Goal: Task Accomplishment & Management: Use online tool/utility

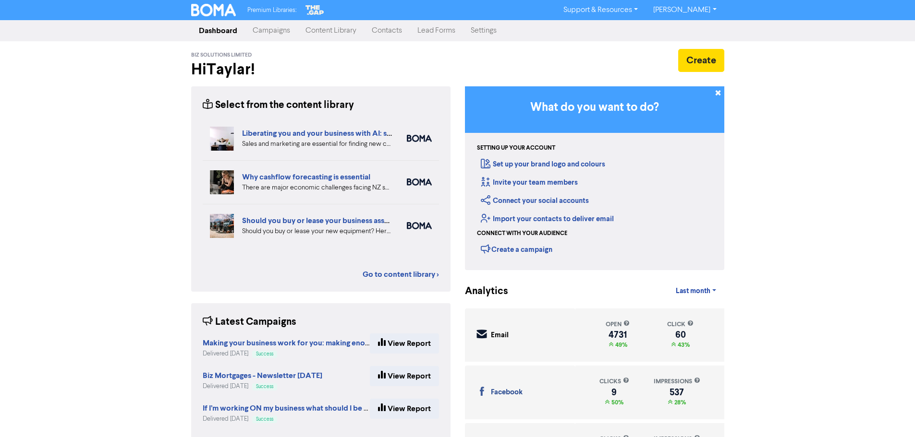
click at [355, 34] on link "Content Library" at bounding box center [331, 30] width 66 height 19
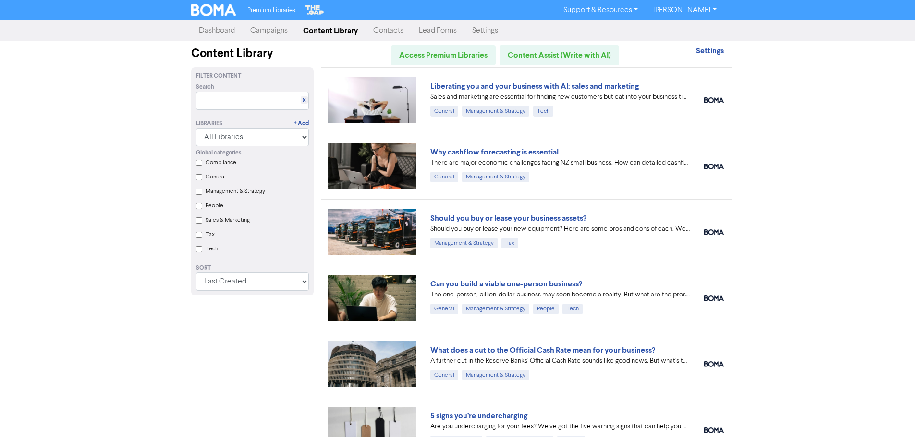
click at [384, 37] on link "Contacts" at bounding box center [388, 30] width 46 height 19
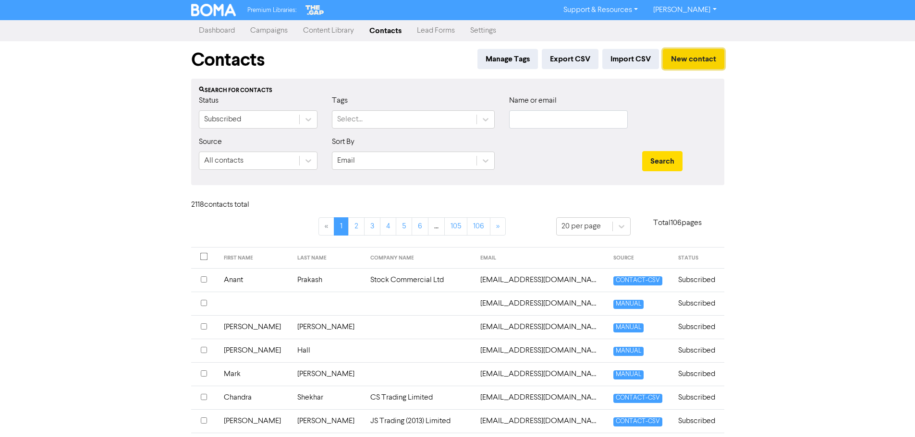
click at [699, 59] on button "New contact" at bounding box center [692, 59] width 61 height 20
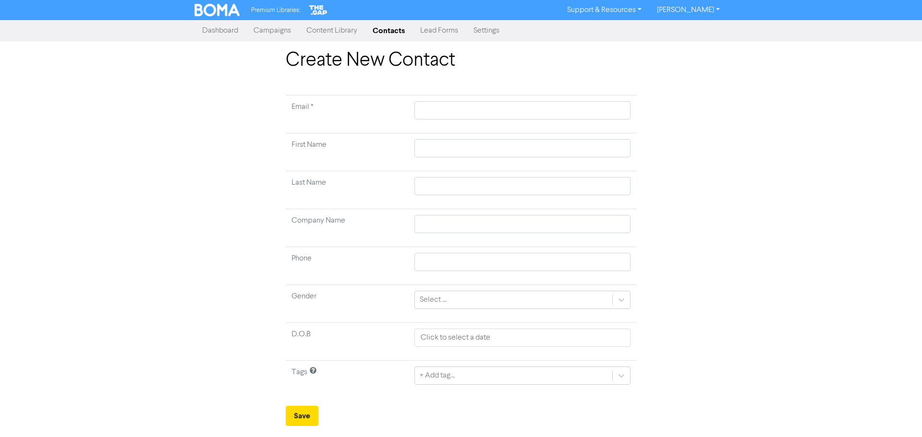
click at [277, 33] on link "Campaigns" at bounding box center [272, 30] width 53 height 19
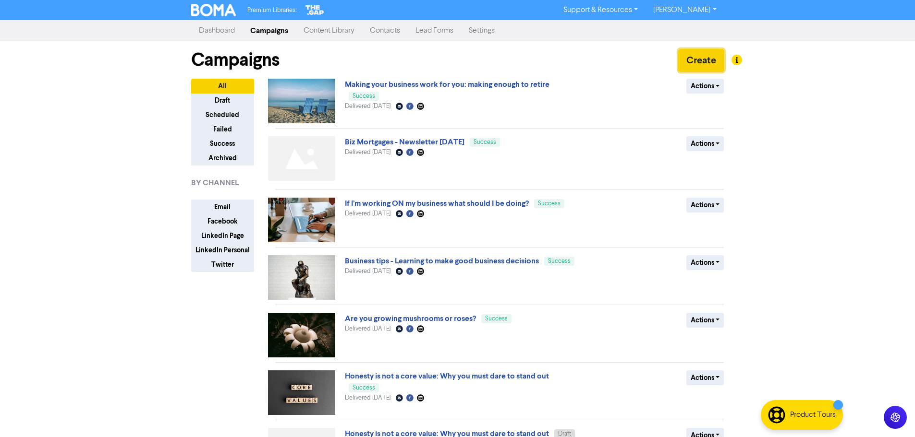
click at [707, 57] on button "Create" at bounding box center [701, 60] width 46 height 23
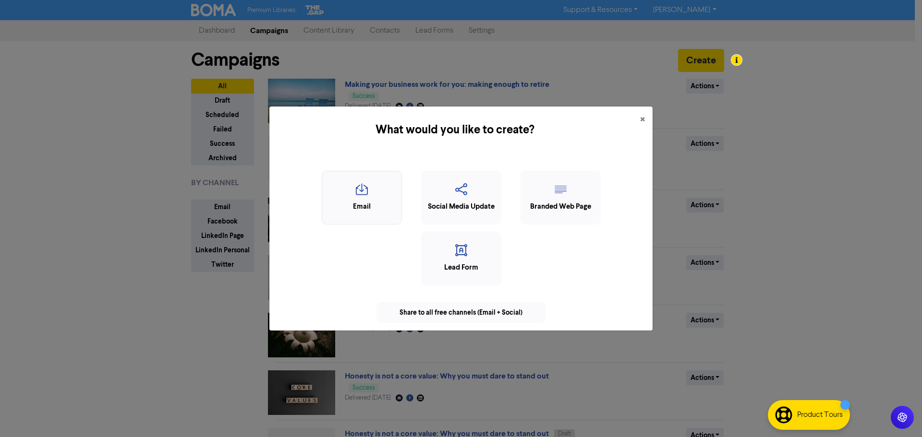
click at [337, 194] on icon "button" at bounding box center [362, 192] width 70 height 18
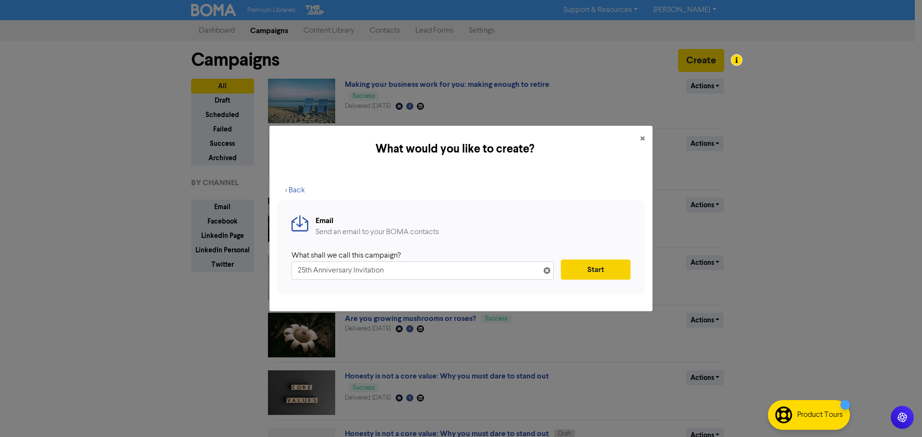
type input "25th Anniversary Invitation"
drag, startPoint x: 619, startPoint y: 269, endPoint x: 610, endPoint y: 254, distance: 17.9
click at [616, 268] on button "Start" at bounding box center [596, 270] width 70 height 20
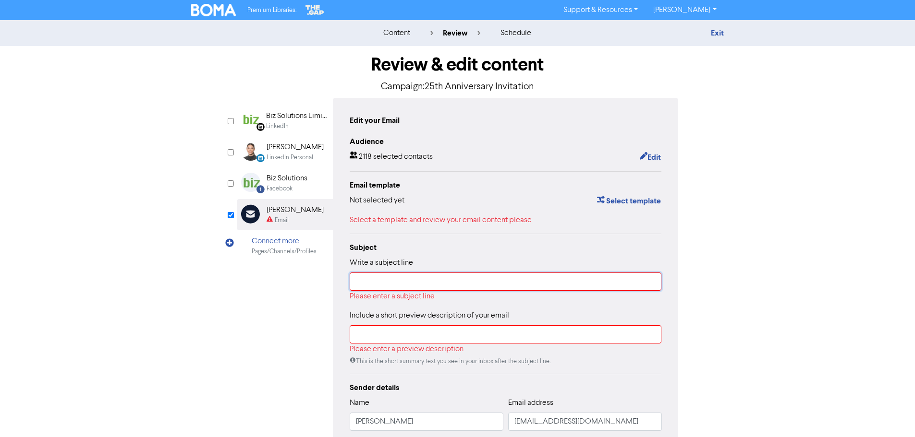
click at [442, 277] on input "text" at bounding box center [505, 282] width 312 height 18
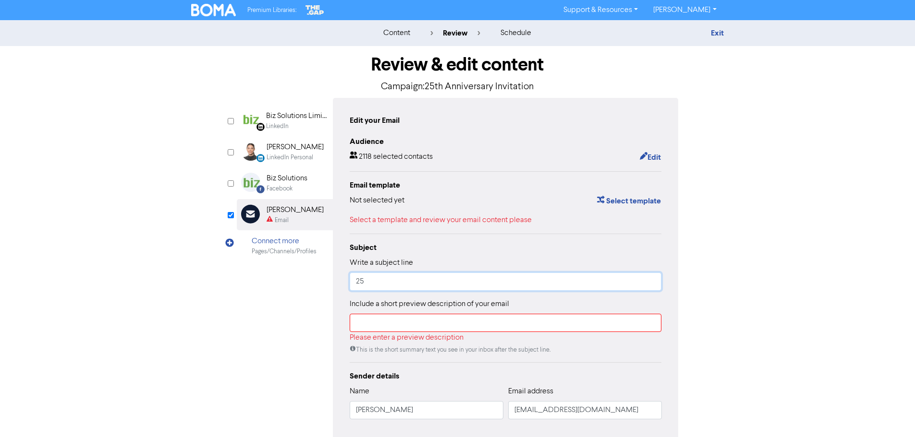
type input "2"
type input "Biz Solutions 25th Anniversary Party - Please RSVP"
type input "K"
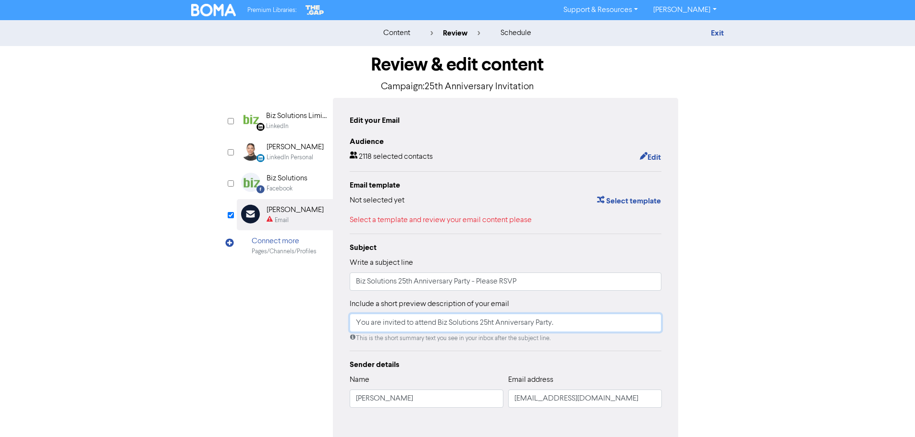
drag, startPoint x: 480, startPoint y: 326, endPoint x: 210, endPoint y: 328, distance: 269.3
click at [210, 328] on div "Review & edit content Campaign: 25th Anniversary Invitation LinkedIn Page Creat…" at bounding box center [457, 264] width 547 height 437
click at [493, 329] on input "You are invited to attend Biz Solutions 25ht Anniversary Party." at bounding box center [505, 323] width 312 height 18
drag, startPoint x: 439, startPoint y: 328, endPoint x: 289, endPoint y: 257, distance: 166.2
click at [254, 303] on div "LinkedIn Page Created with Sketch. Biz Solutions Limited LinkedIn LinkedIn Pers…" at bounding box center [458, 269] width 442 height 342
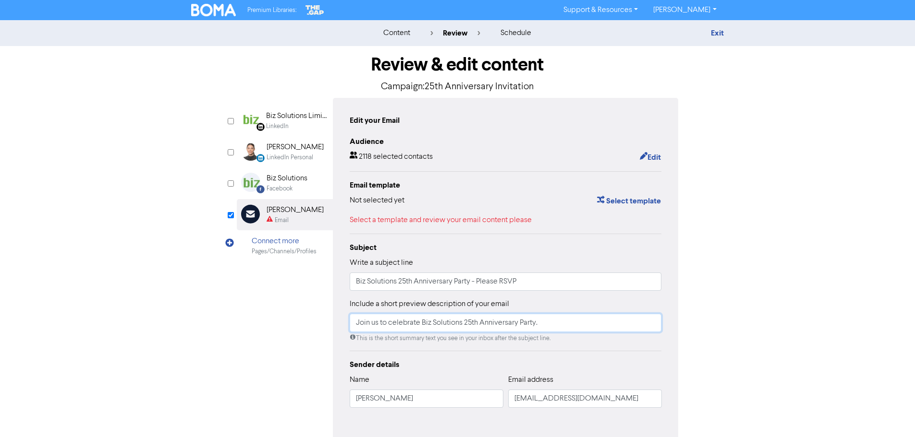
click at [577, 331] on input "Join us to celebrate Biz Solutions 25th Anniversary Party." at bounding box center [505, 323] width 312 height 18
drag, startPoint x: 547, startPoint y: 323, endPoint x: 551, endPoint y: 317, distance: 7.3
click at [547, 323] on input "Join us to celebrate Biz Solutions 25th Anniversary Party." at bounding box center [505, 323] width 312 height 18
click at [570, 318] on input "Join us to celebrate our 25th Year Anniversary." at bounding box center [505, 323] width 312 height 18
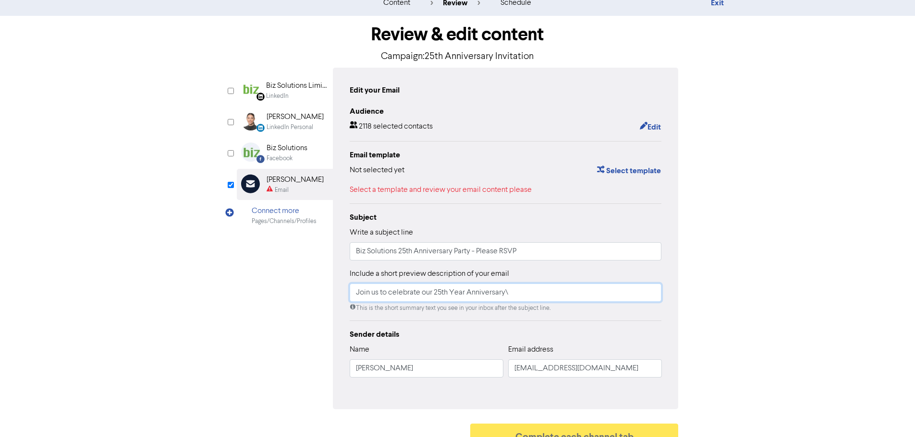
scroll to position [47, 0]
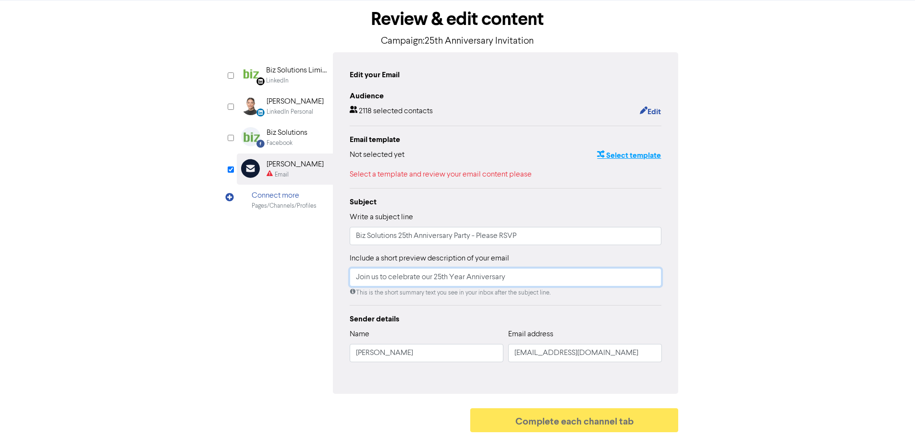
type input "Join us to celebrate our 25th Year Anniversary"
click at [637, 158] on button "Select template" at bounding box center [628, 155] width 65 height 12
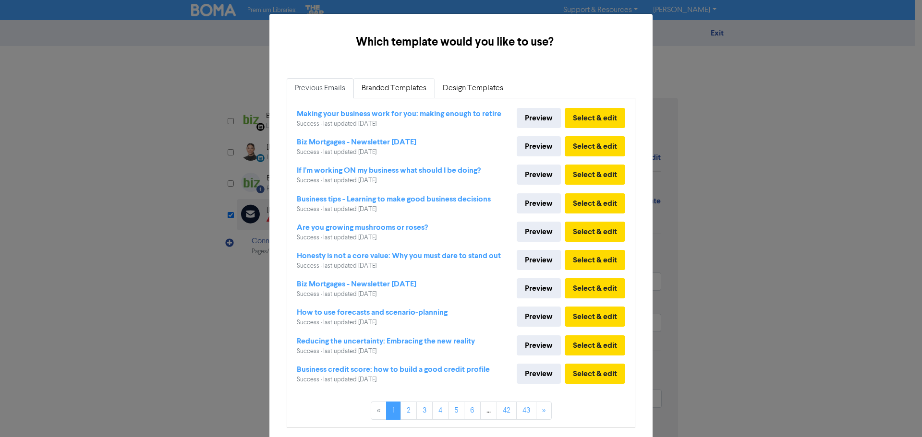
click at [370, 84] on link "Branded Templates" at bounding box center [393, 88] width 81 height 20
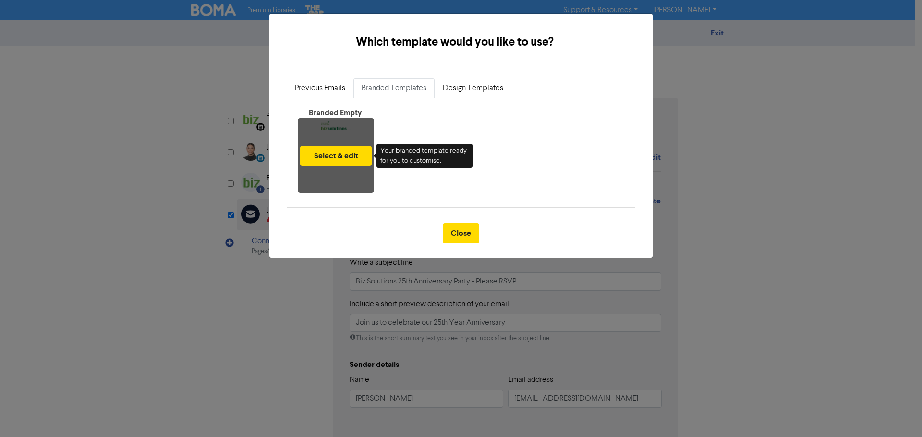
click at [339, 126] on div "Select & edit" at bounding box center [336, 156] width 76 height 74
click at [353, 155] on button "Select & edit" at bounding box center [336, 156] width 72 height 20
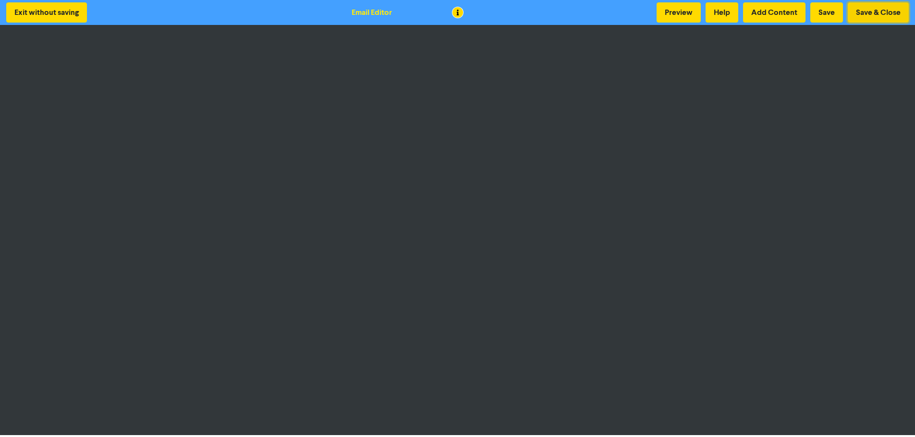
click at [887, 11] on button "Save & Close" at bounding box center [877, 12] width 61 height 20
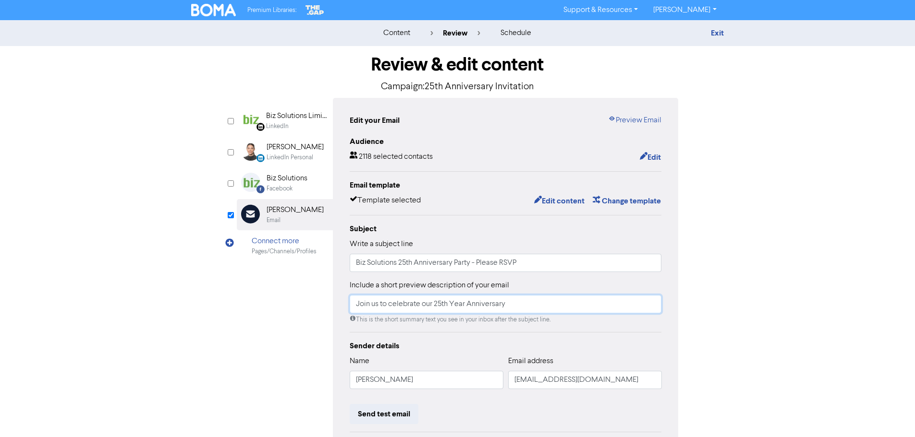
drag, startPoint x: 538, startPoint y: 304, endPoint x: 325, endPoint y: 311, distance: 213.3
click at [326, 311] on div "LinkedIn Page Created with Sketch. Biz Solutions Limited LinkedIn LinkedIn Pers…" at bounding box center [458, 302] width 442 height 408
paste input "text"
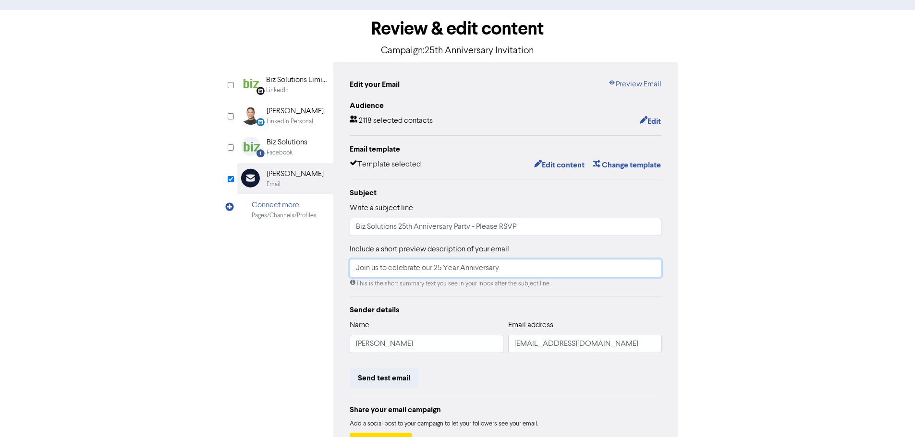
scroll to position [113, 0]
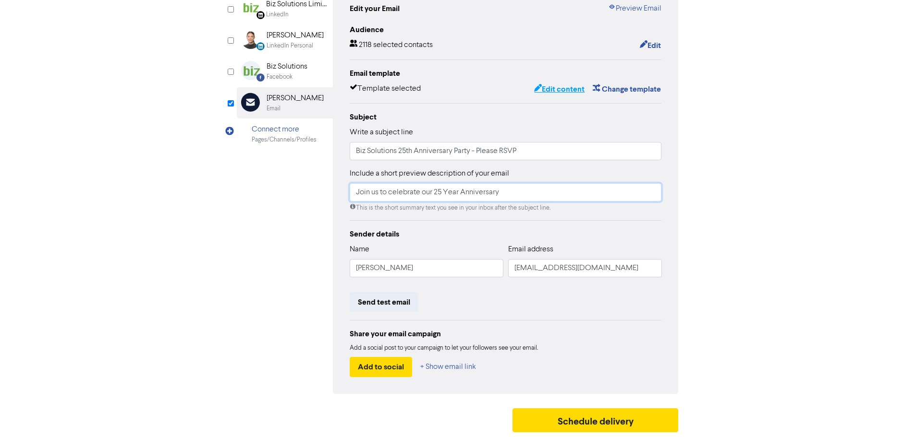
type input "Join us to celebrate our 25 Year Anniversary"
click at [563, 84] on button "Edit content" at bounding box center [558, 89] width 51 height 12
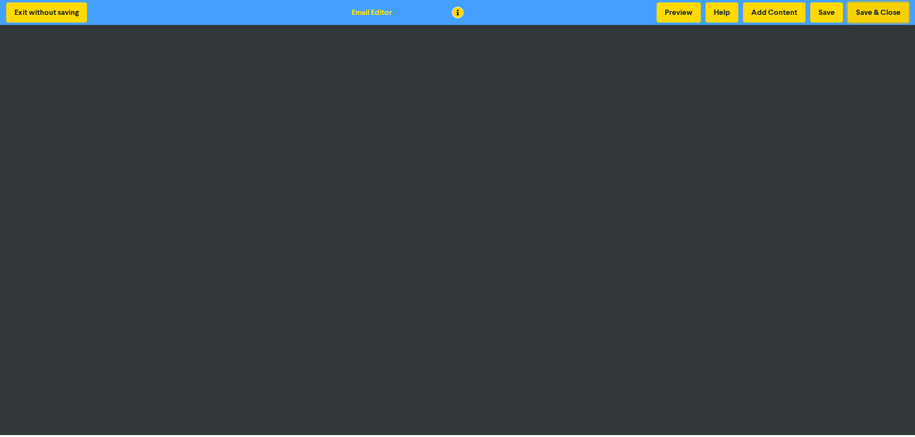
click at [893, 14] on button "Save & Close" at bounding box center [877, 12] width 61 height 20
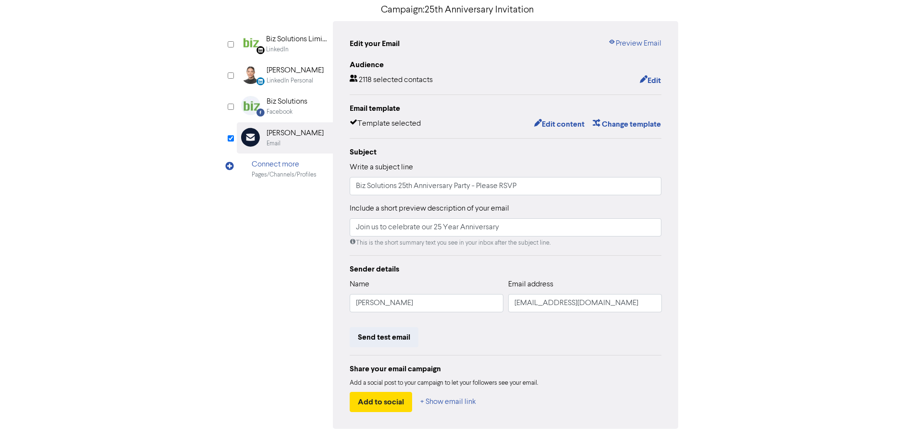
scroll to position [113, 0]
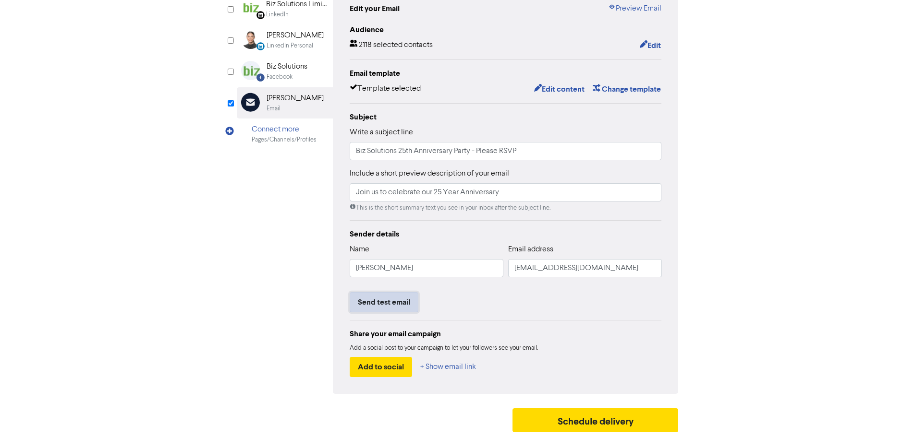
click at [394, 308] on button "Send test email" at bounding box center [383, 302] width 69 height 20
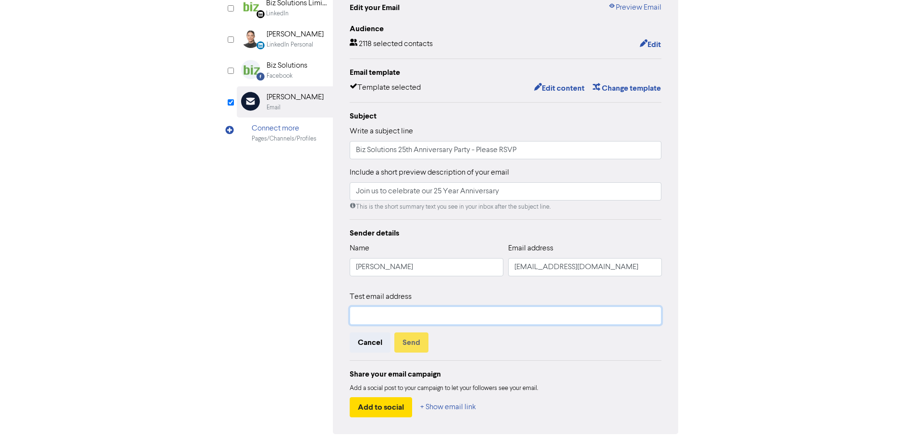
click at [443, 316] on input "text" at bounding box center [505, 316] width 312 height 18
type input "[EMAIL_ADDRESS][DOMAIN_NAME]"
click at [410, 346] on button "Send" at bounding box center [411, 343] width 34 height 20
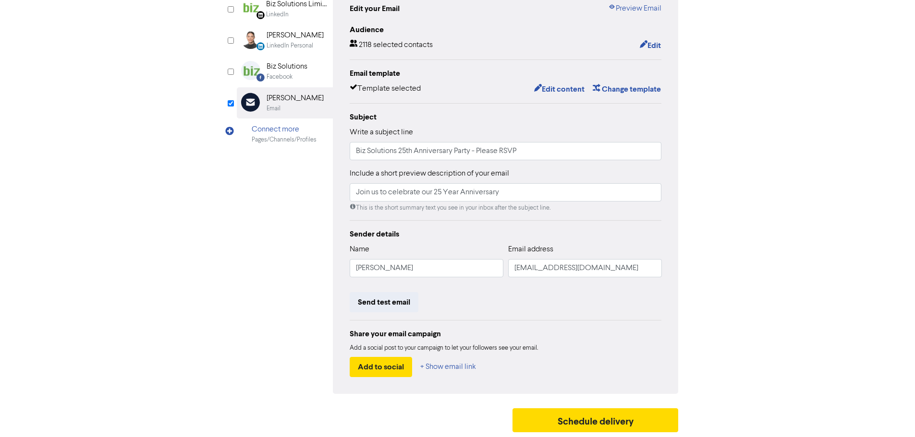
scroll to position [0, 0]
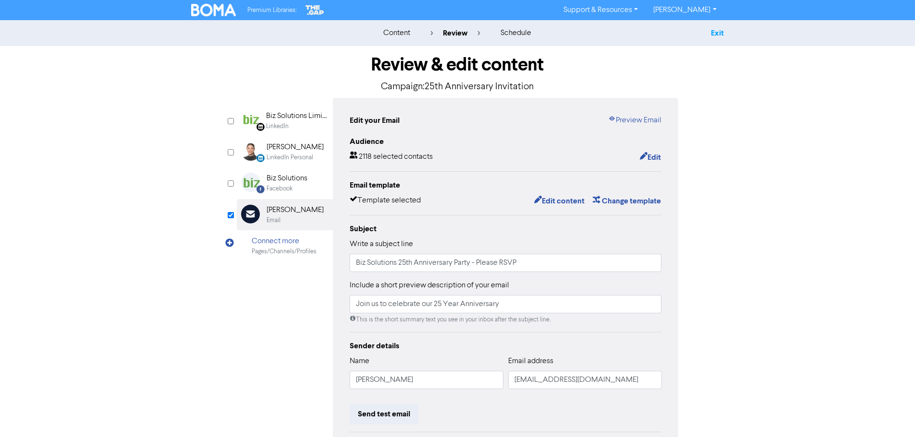
click at [717, 34] on link "Exit" at bounding box center [717, 33] width 13 height 10
